Goal: Task Accomplishment & Management: Use online tool/utility

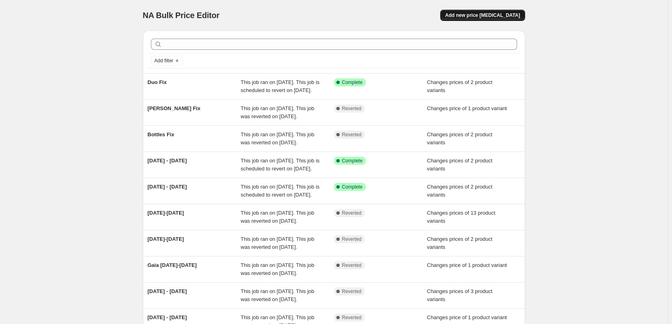
click at [508, 19] on button "Add new price [MEDICAL_DATA]" at bounding box center [482, 15] width 84 height 11
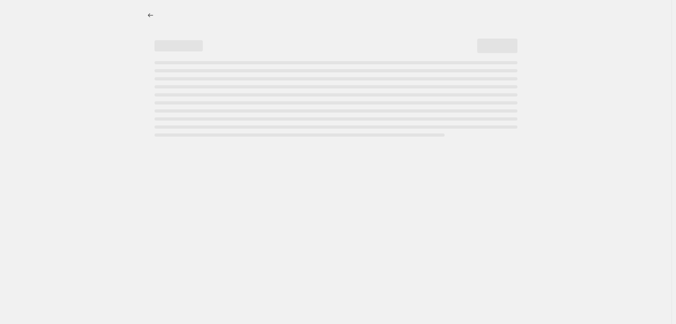
select select "percentage"
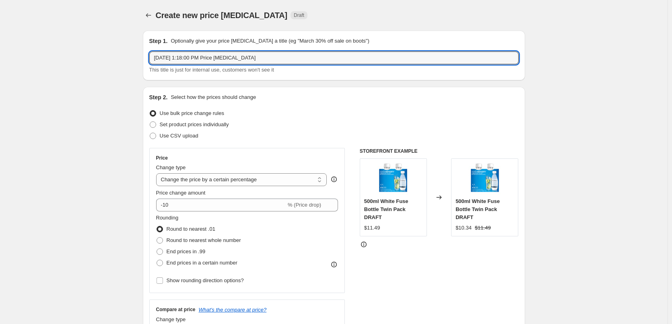
drag, startPoint x: 272, startPoint y: 55, endPoint x: 150, endPoint y: 58, distance: 121.5
click at [150, 58] on div "Step 1. Optionally give your price [MEDICAL_DATA] a title (eg "March 30% off sa…" at bounding box center [334, 56] width 382 height 50
type input "[DATE]-[DATE]"
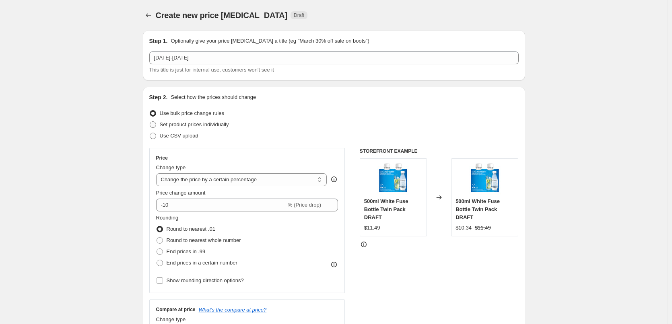
click at [188, 124] on span "Set product prices individually" at bounding box center [194, 125] width 69 height 6
click at [150, 122] on input "Set product prices individually" at bounding box center [150, 122] width 0 height 0
radio input "true"
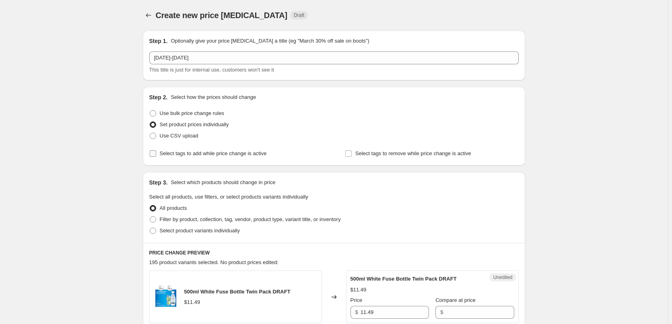
click at [157, 154] on span at bounding box center [152, 153] width 7 height 7
click at [156, 154] on input "Select tags to add while price change is active" at bounding box center [153, 153] width 6 height 6
checkbox input "true"
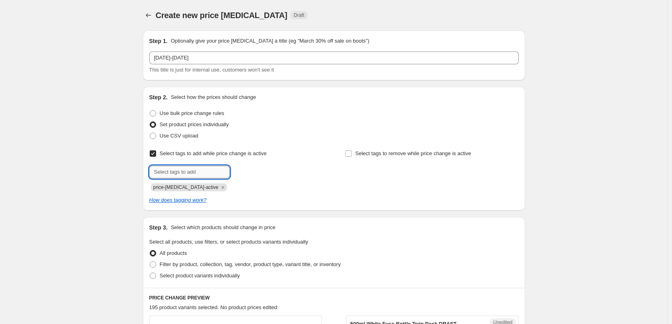
click at [184, 171] on input "text" at bounding box center [189, 172] width 80 height 13
type input "sale"
click at [255, 174] on span "sale" at bounding box center [251, 172] width 9 height 6
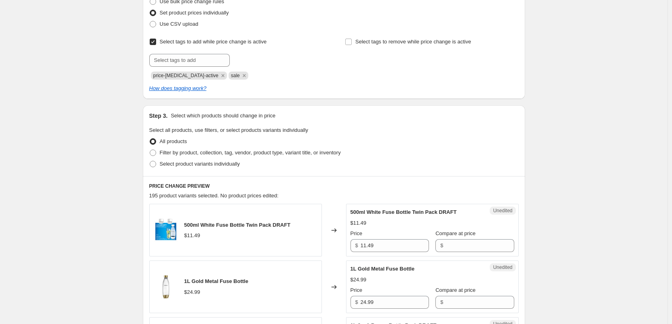
scroll to position [121, 0]
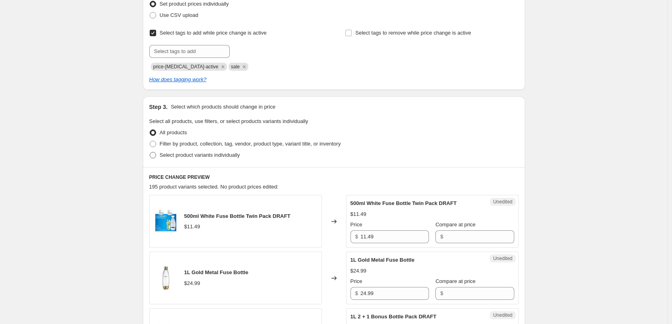
click at [224, 158] on span "Select product variants individually" at bounding box center [200, 155] width 80 height 6
click at [150, 152] on input "Select product variants individually" at bounding box center [150, 152] width 0 height 0
radio input "true"
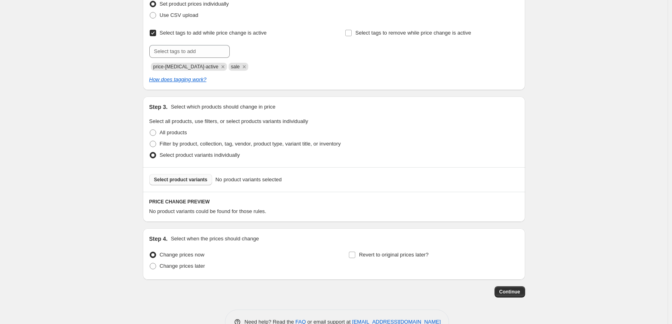
click at [175, 183] on button "Select product variants" at bounding box center [180, 179] width 63 height 11
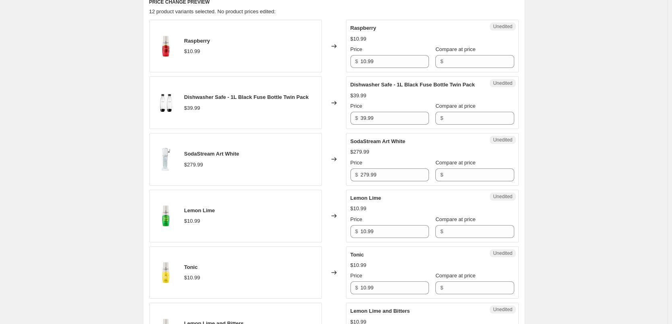
scroll to position [322, 0]
drag, startPoint x: 380, startPoint y: 61, endPoint x: 355, endPoint y: 62, distance: 25.0
click at [356, 62] on div "$ 10.99" at bounding box center [389, 60] width 78 height 13
click at [465, 56] on input "Compare at price" at bounding box center [479, 60] width 68 height 13
paste input "10.99"
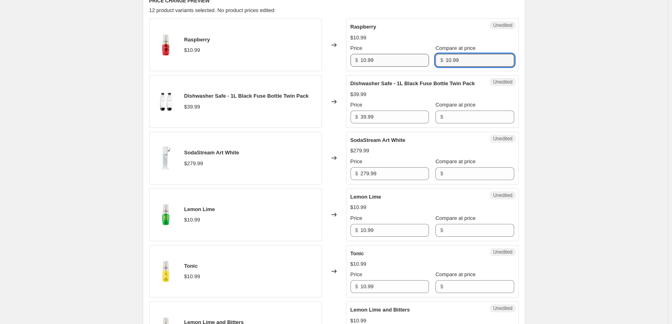
type input "10.99"
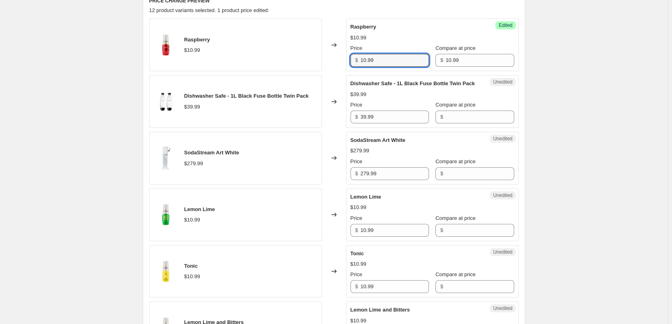
drag, startPoint x: 386, startPoint y: 60, endPoint x: 317, endPoint y: 62, distance: 68.4
click at [317, 62] on div "Raspberry $10.99 Changed to Success Edited Raspberry $10.99 Price $ 10.99 Compa…" at bounding box center [333, 45] width 369 height 53
type input "9"
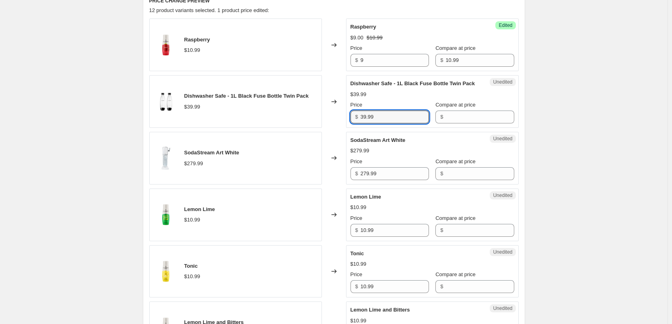
drag, startPoint x: 387, startPoint y: 127, endPoint x: 337, endPoint y: 125, distance: 50.3
click at [337, 125] on div "Dishwasher Safe - 1L Black Fuse Bottle Twin Pack $39.99 Changed to Unedited Dis…" at bounding box center [333, 101] width 369 height 53
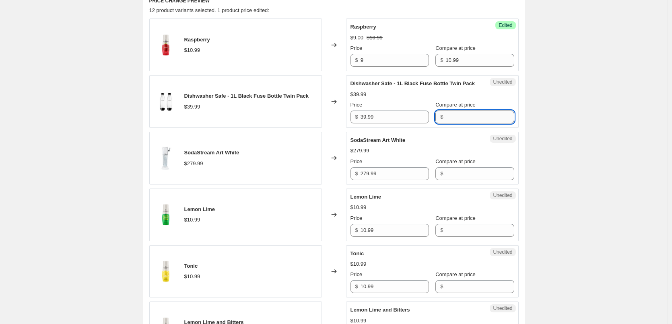
click at [465, 124] on input "Compare at price" at bounding box center [479, 117] width 68 height 13
paste input "39.99"
type input "39.99"
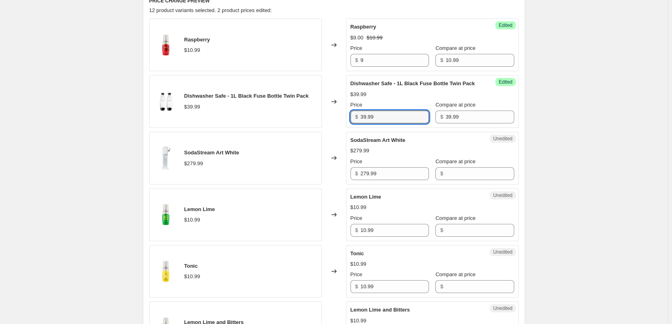
drag, startPoint x: 379, startPoint y: 124, endPoint x: 323, endPoint y: 123, distance: 56.3
click at [323, 123] on div "Dishwasher Safe - 1L Black Fuse Bottle Twin Pack $39.99 Changed to Success Edit…" at bounding box center [333, 101] width 369 height 53
type input "29"
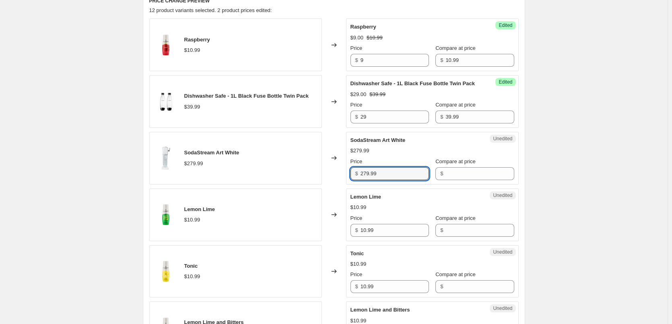
drag, startPoint x: 377, startPoint y: 183, endPoint x: 352, endPoint y: 184, distance: 25.8
click at [352, 184] on div "Unedited SodaStream Art White $279.99 Price $ 279.99 Compare at price $" at bounding box center [432, 158] width 173 height 53
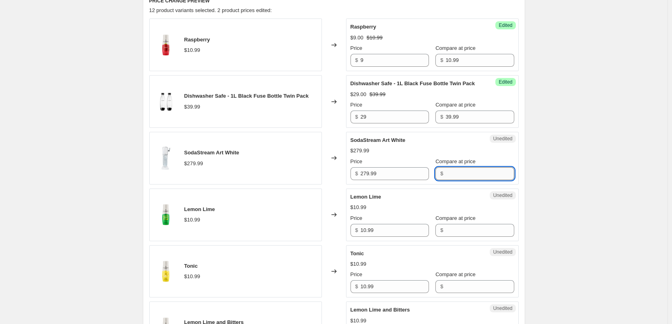
click at [452, 179] on input "Compare at price" at bounding box center [479, 173] width 68 height 13
paste input "279.99"
type input "279.99"
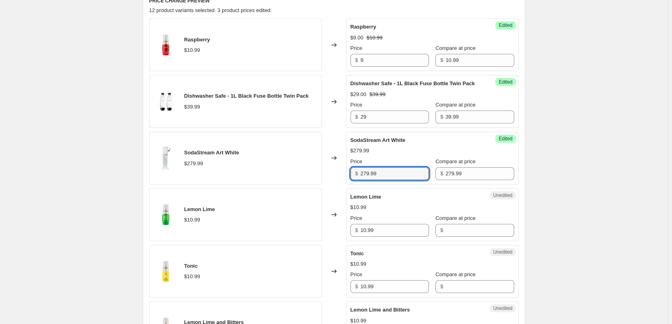
drag, startPoint x: 357, startPoint y: 183, endPoint x: 325, endPoint y: 187, distance: 32.5
click at [325, 185] on div "SodaStream Art White $279.99 Changed to Success Edited SodaStream Art White $27…" at bounding box center [333, 158] width 369 height 53
type input "149"
click at [404, 155] on div "$279.99" at bounding box center [432, 151] width 164 height 8
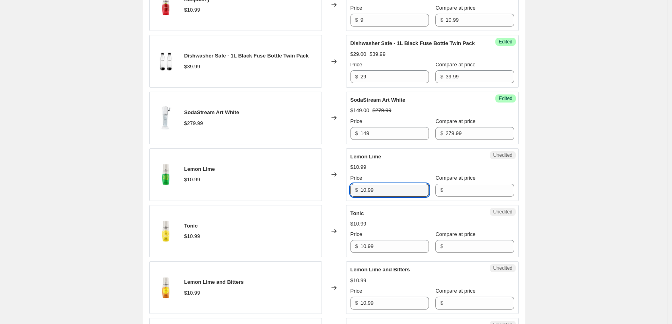
drag, startPoint x: 380, startPoint y: 199, endPoint x: 344, endPoint y: 199, distance: 36.6
click at [344, 199] on div "Lemon Lime $10.99 Changed to Unedited Lemon Lime $10.99 Price $ 10.99 Compare a…" at bounding box center [333, 174] width 369 height 53
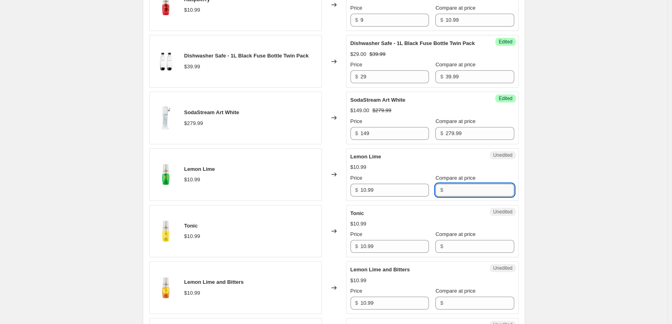
click at [462, 197] on input "Compare at price" at bounding box center [479, 190] width 68 height 13
paste input "10.99"
type input "10.99"
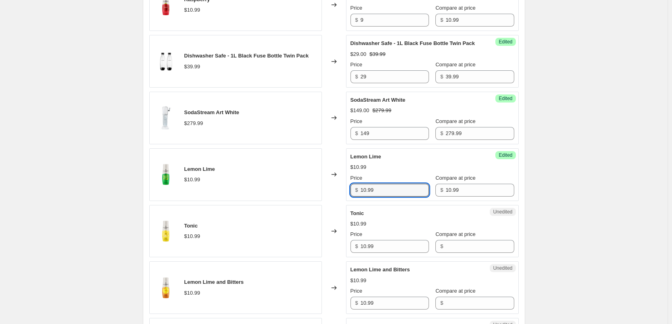
drag, startPoint x: 364, startPoint y: 198, endPoint x: 338, endPoint y: 198, distance: 25.8
click at [338, 198] on div "Lemon Lime $10.99 Changed to Success Edited [PERSON_NAME] $10.99 Price $ 10.99 …" at bounding box center [333, 174] width 369 height 53
type input "9"
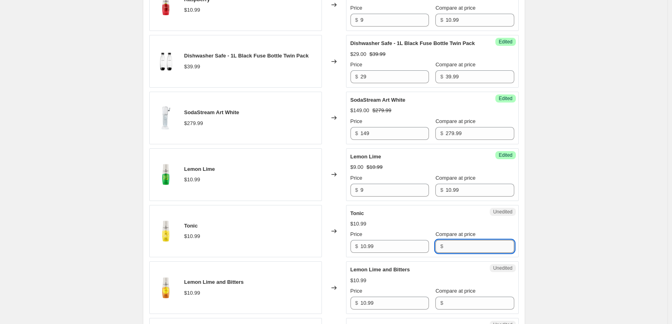
click at [453, 253] on input "Compare at price" at bounding box center [479, 246] width 68 height 13
paste input "10.99"
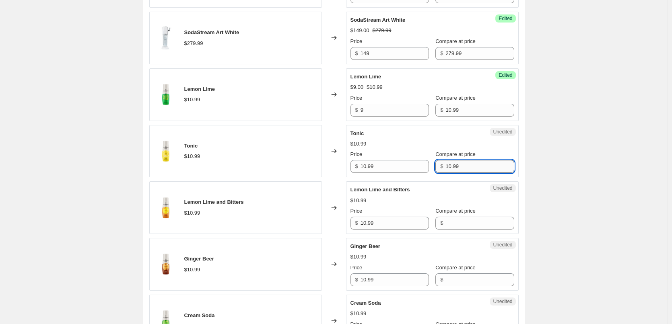
scroll to position [443, 0]
type input "10.99"
click at [461, 227] on input "Compare at price" at bounding box center [479, 222] width 68 height 13
paste input "10.99"
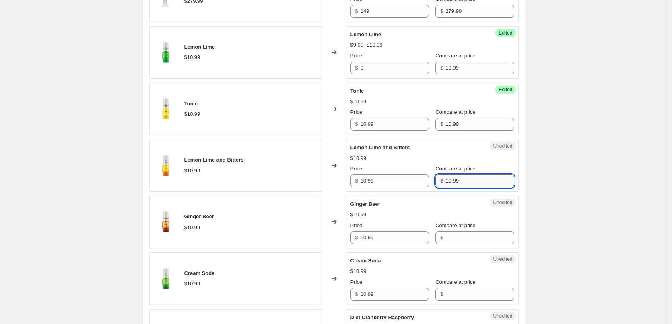
scroll to position [523, 0]
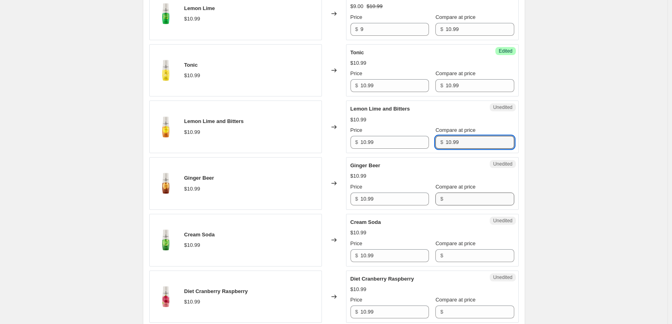
type input "10.99"
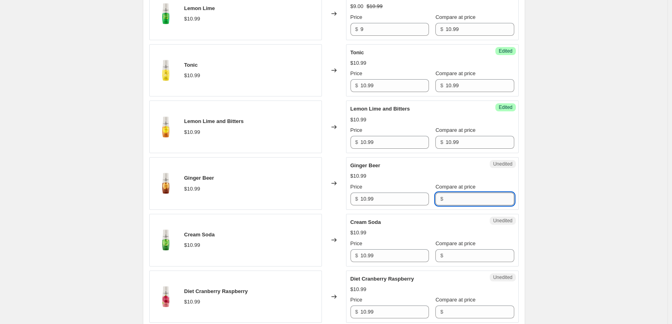
click at [446, 206] on input "Compare at price" at bounding box center [479, 199] width 68 height 13
paste input "10.99"
type input "10.99"
click at [446, 262] on input "Compare at price" at bounding box center [479, 255] width 68 height 13
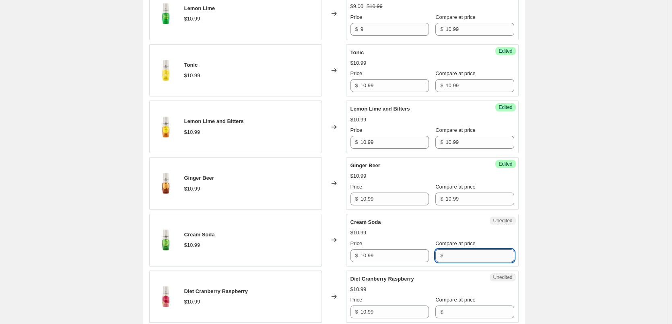
paste input "10.99"
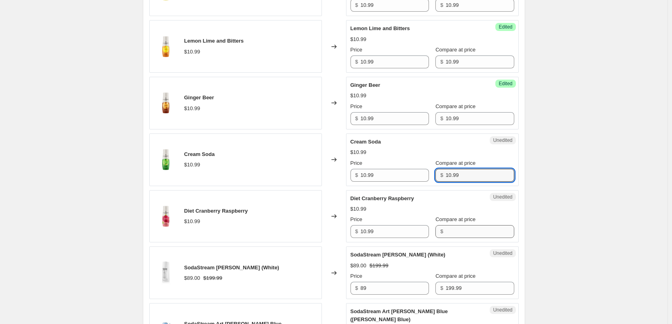
type input "10.99"
click at [445, 238] on input "Compare at price" at bounding box center [479, 231] width 68 height 13
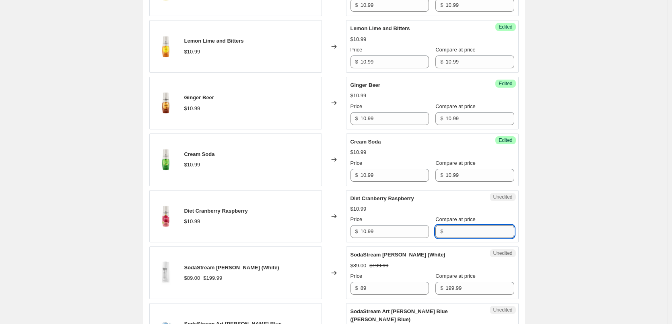
paste input "10.99"
type input "10.99"
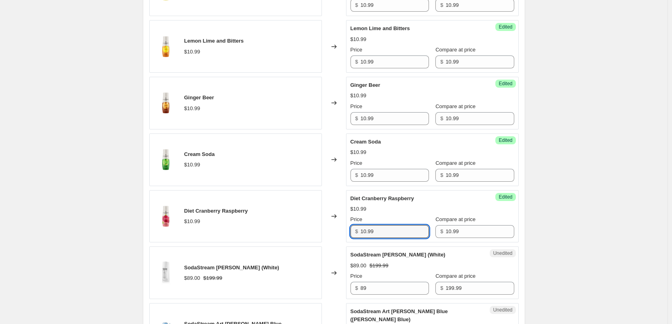
drag, startPoint x: 389, startPoint y: 239, endPoint x: 333, endPoint y: 239, distance: 55.5
click at [333, 239] on div "Diet Cranberry Raspberry $10.99 Changed to Success Edited Diet Cranberry Raspbe…" at bounding box center [333, 216] width 369 height 53
type input "9"
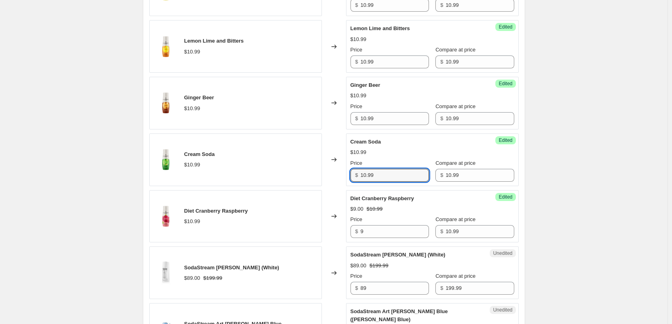
drag, startPoint x: 377, startPoint y: 184, endPoint x: 344, endPoint y: 184, distance: 33.0
click at [344, 184] on div "Cream Soda $10.99 Changed to Success Edited Cream Soda $10.99 Price $ 10.99 Com…" at bounding box center [333, 160] width 369 height 53
type input "9"
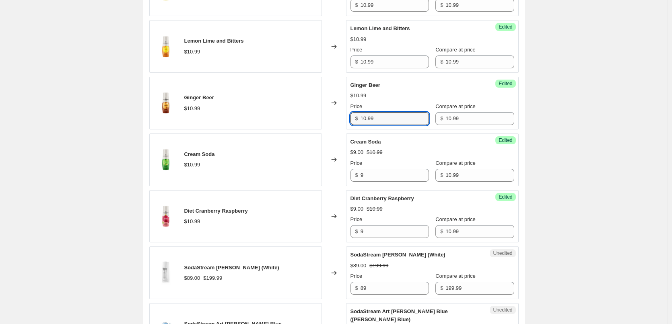
drag, startPoint x: 381, startPoint y: 130, endPoint x: 346, endPoint y: 132, distance: 35.1
click at [346, 130] on div "Ginger Beer $10.99 Changed to Success Edited Ginger Beer $10.99 Price $ 10.99 C…" at bounding box center [333, 103] width 369 height 53
type input "9"
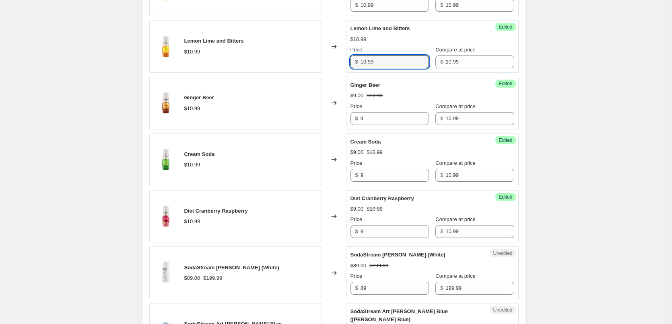
drag, startPoint x: 378, startPoint y: 71, endPoint x: 352, endPoint y: 72, distance: 25.8
click at [352, 68] on div "$ 10.99" at bounding box center [389, 62] width 78 height 13
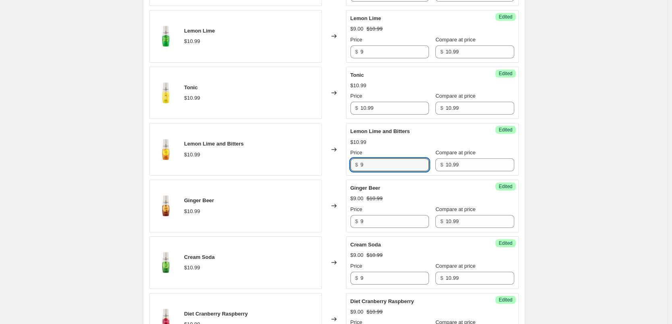
scroll to position [483, 0]
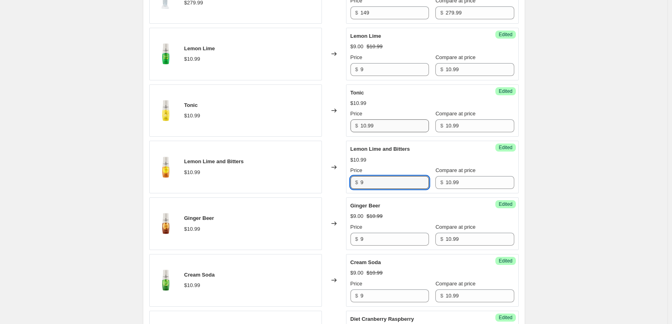
type input "9"
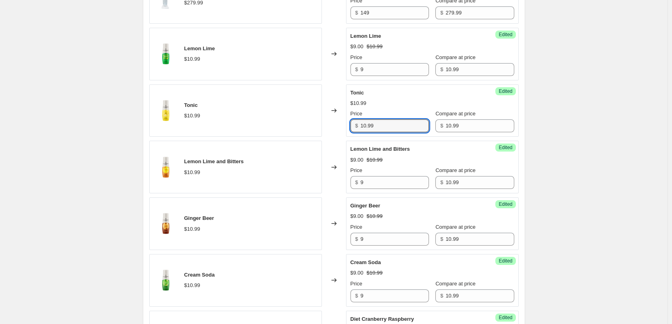
drag, startPoint x: 385, startPoint y: 137, endPoint x: 326, endPoint y: 136, distance: 59.1
click at [326, 136] on div "Tonic $10.99 Changed to Success Edited Tonic $10.99 Price $ 10.99 Compare at pr…" at bounding box center [333, 110] width 369 height 53
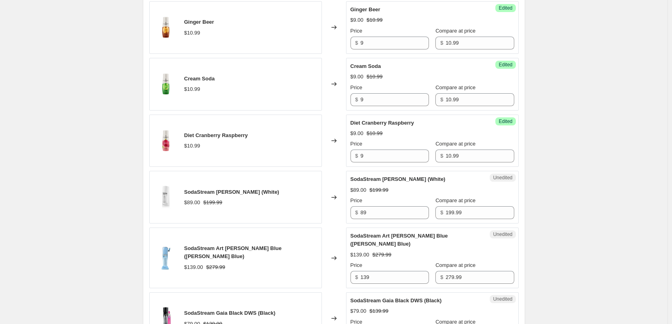
scroll to position [764, 0]
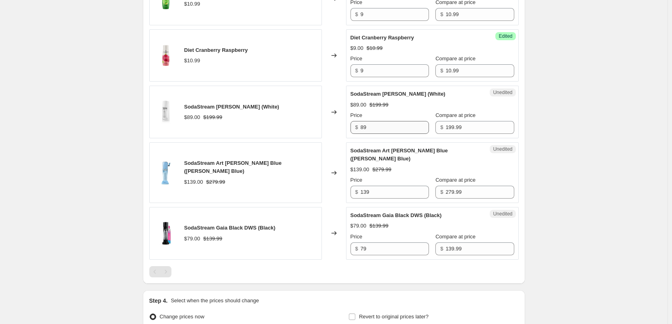
type input "9"
drag, startPoint x: 395, startPoint y: 140, endPoint x: 335, endPoint y: 141, distance: 60.4
click at [335, 138] on div "SodaStream [PERSON_NAME] (White) $89.00 $199.99 Changed to Unedited SodaStream …" at bounding box center [333, 112] width 369 height 53
type input "99"
click at [399, 184] on div "Price" at bounding box center [389, 180] width 78 height 8
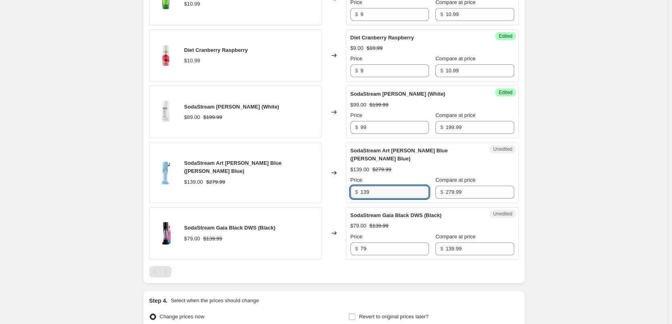
drag, startPoint x: 387, startPoint y: 194, endPoint x: 334, endPoint y: 194, distance: 53.5
click at [334, 194] on div "SodaStream Art [PERSON_NAME] Blue ([PERSON_NAME] Blue) $139.00 $279.99 Changed …" at bounding box center [333, 172] width 369 height 61
type input "149"
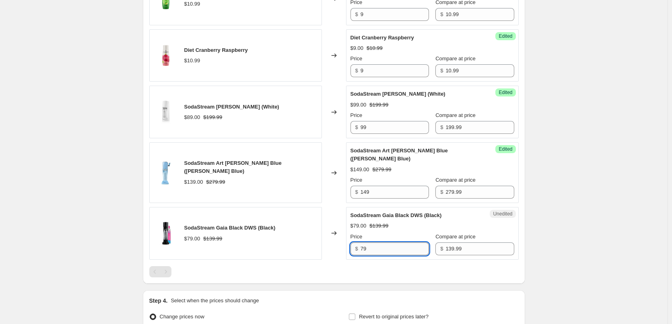
click at [381, 250] on input "79" at bounding box center [394, 249] width 68 height 13
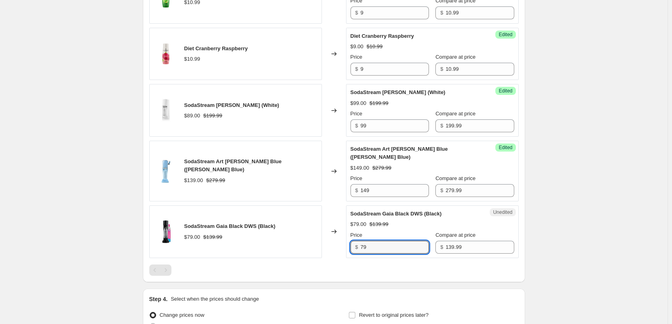
scroll to position [849, 0]
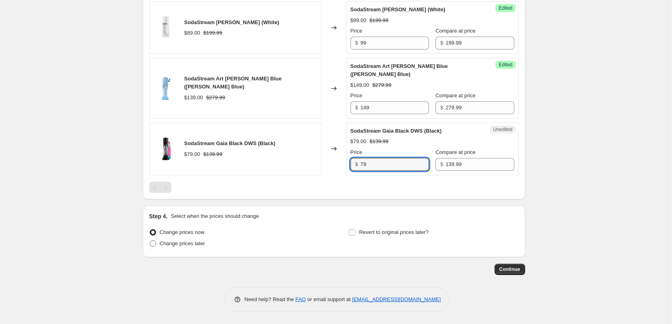
click at [196, 247] on span "Change prices later" at bounding box center [182, 244] width 45 height 6
click at [150, 241] on input "Change prices later" at bounding box center [150, 241] width 0 height 0
radio input "true"
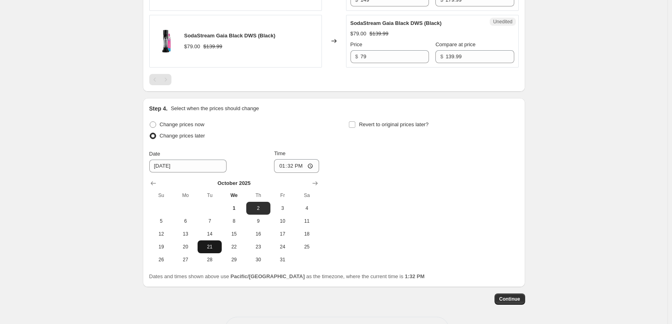
scroll to position [970, 0]
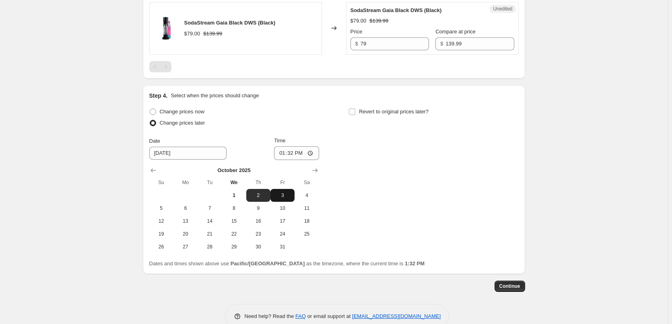
click at [289, 195] on span "3" at bounding box center [283, 195] width 18 height 6
type input "[DATE]"
click at [283, 156] on input "13:32" at bounding box center [296, 153] width 45 height 14
type input "23:55"
click at [354, 111] on input "Revert to original prices later?" at bounding box center [352, 112] width 6 height 6
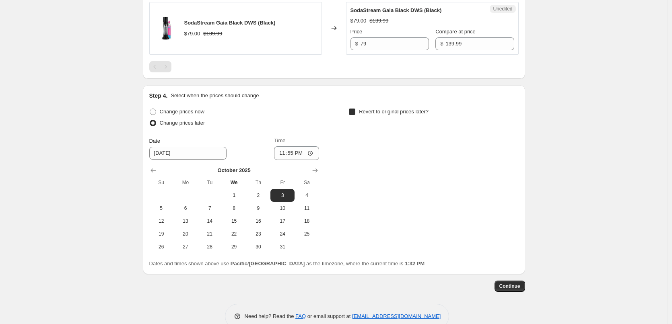
checkbox input "true"
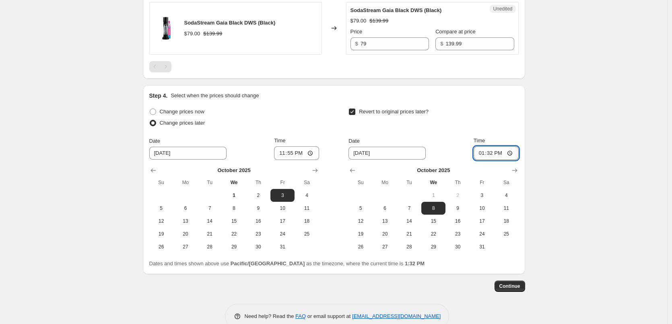
click at [482, 154] on input "13:32" at bounding box center [496, 153] width 45 height 14
type input "00:05"
click at [280, 153] on input "23:55" at bounding box center [296, 153] width 45 height 14
type input "00:05"
click at [487, 153] on input "00:05" at bounding box center [496, 153] width 45 height 14
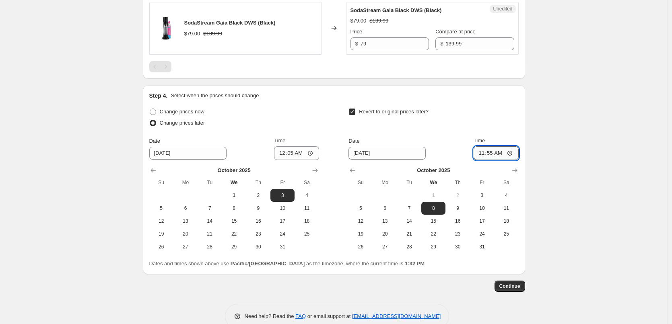
type input "23:55"
click at [511, 290] on button "Continue" at bounding box center [509, 286] width 31 height 11
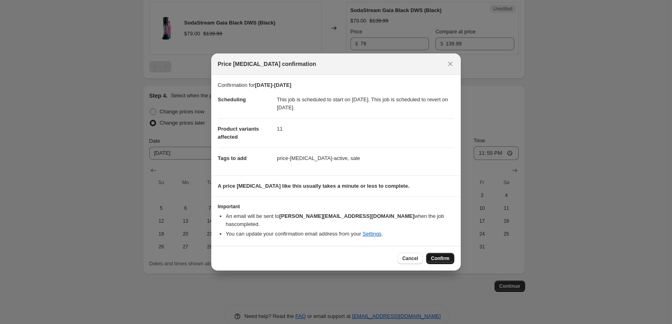
click at [449, 256] on span "Confirm" at bounding box center [440, 258] width 19 height 6
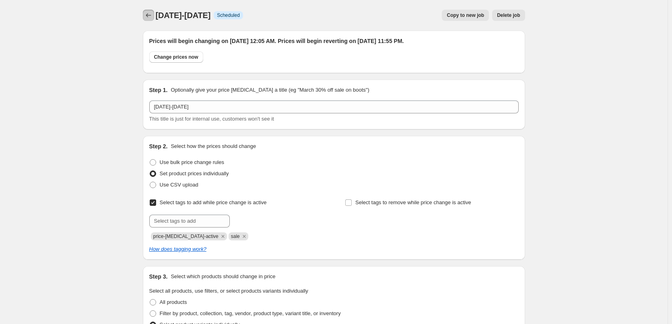
click at [150, 18] on icon "Price change jobs" at bounding box center [148, 15] width 8 height 8
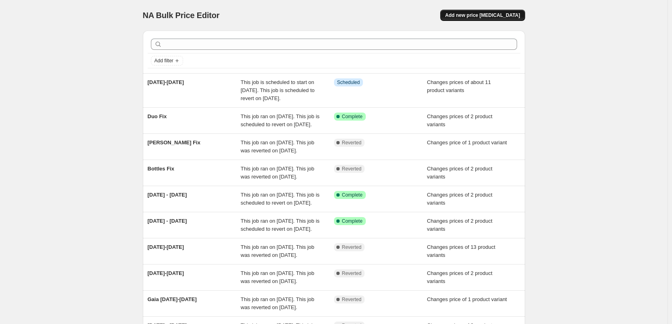
click at [475, 10] on button "Add new price [MEDICAL_DATA]" at bounding box center [482, 15] width 84 height 11
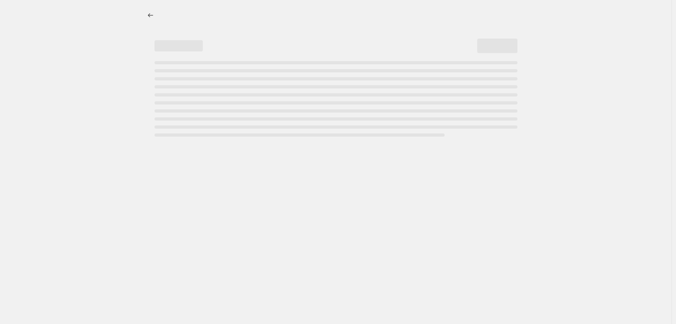
select select "percentage"
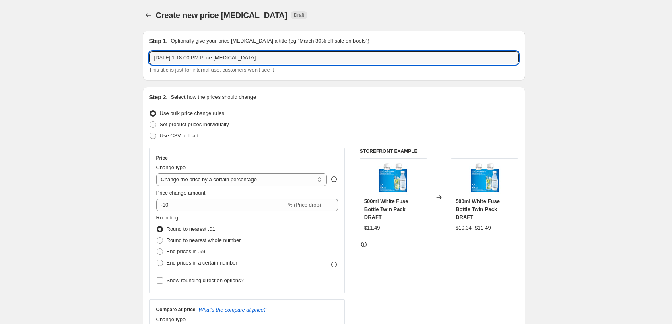
drag, startPoint x: 274, startPoint y: 64, endPoint x: 19, endPoint y: 53, distance: 255.3
type input "[DATE]-[DATE]"
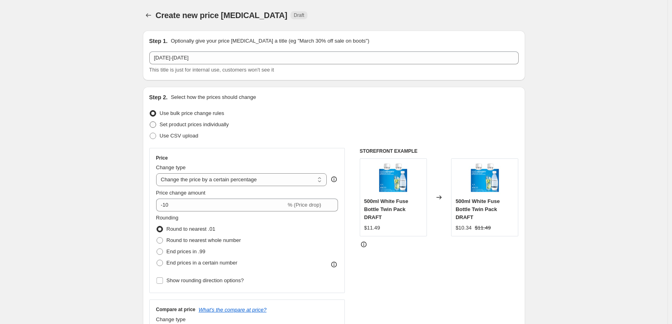
click at [221, 122] on span "Set product prices individually" at bounding box center [194, 125] width 69 height 6
click at [150, 122] on input "Set product prices individually" at bounding box center [150, 122] width 0 height 0
radio input "true"
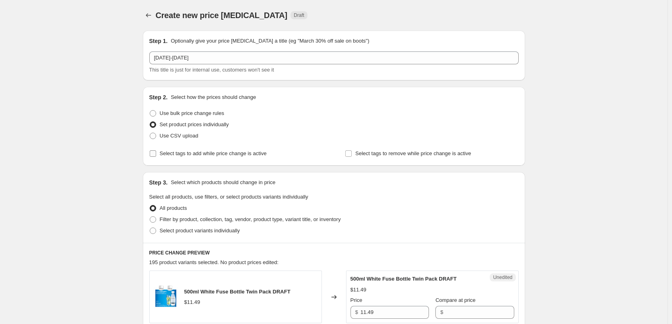
click at [224, 158] on label "Select tags to add while price change is active" at bounding box center [207, 153] width 117 height 11
click at [156, 157] on input "Select tags to add while price change is active" at bounding box center [153, 153] width 6 height 6
checkbox input "true"
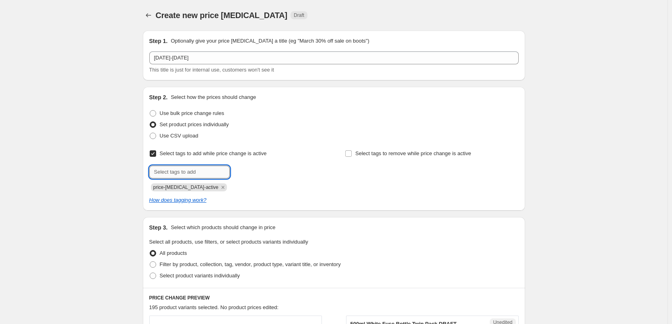
click at [202, 169] on input "text" at bounding box center [189, 172] width 80 height 13
click at [202, 173] on input "text" at bounding box center [189, 172] width 80 height 13
type input "sale"
click at [255, 174] on span "sale" at bounding box center [251, 172] width 9 height 6
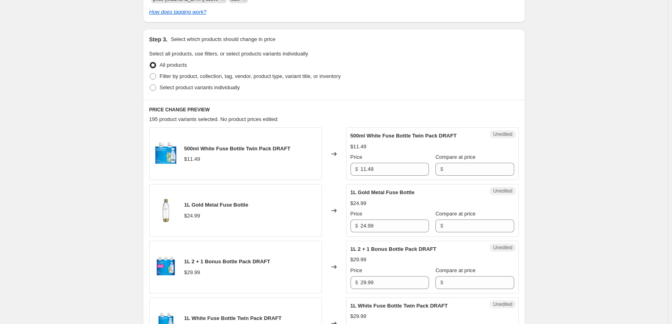
scroll to position [201, 0]
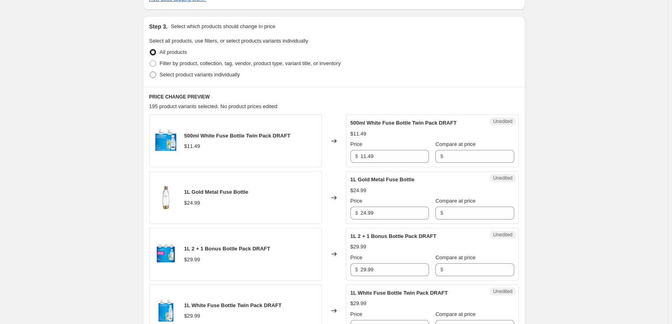
click at [206, 77] on span "Select product variants individually" at bounding box center [200, 75] width 80 height 6
click at [150, 72] on input "Select product variants individually" at bounding box center [150, 72] width 0 height 0
radio input "true"
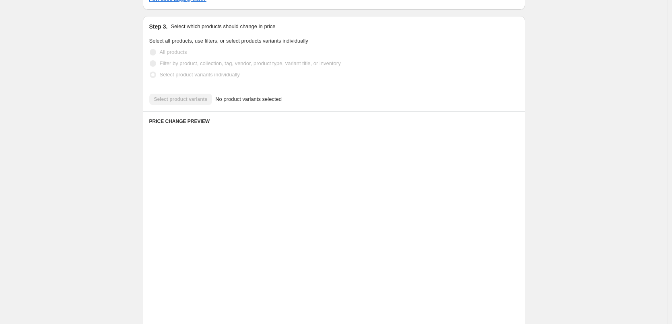
scroll to position [143, 0]
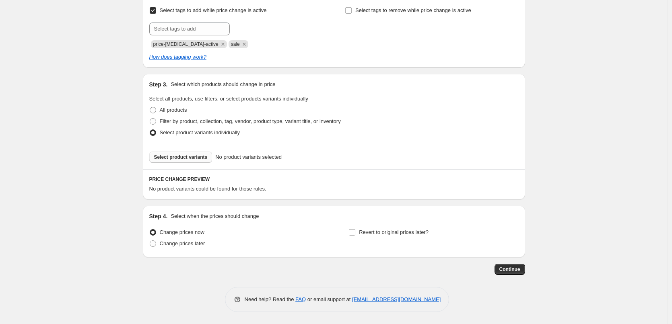
click at [196, 159] on span "Select product variants" at bounding box center [181, 157] width 54 height 6
